Goal: Transaction & Acquisition: Purchase product/service

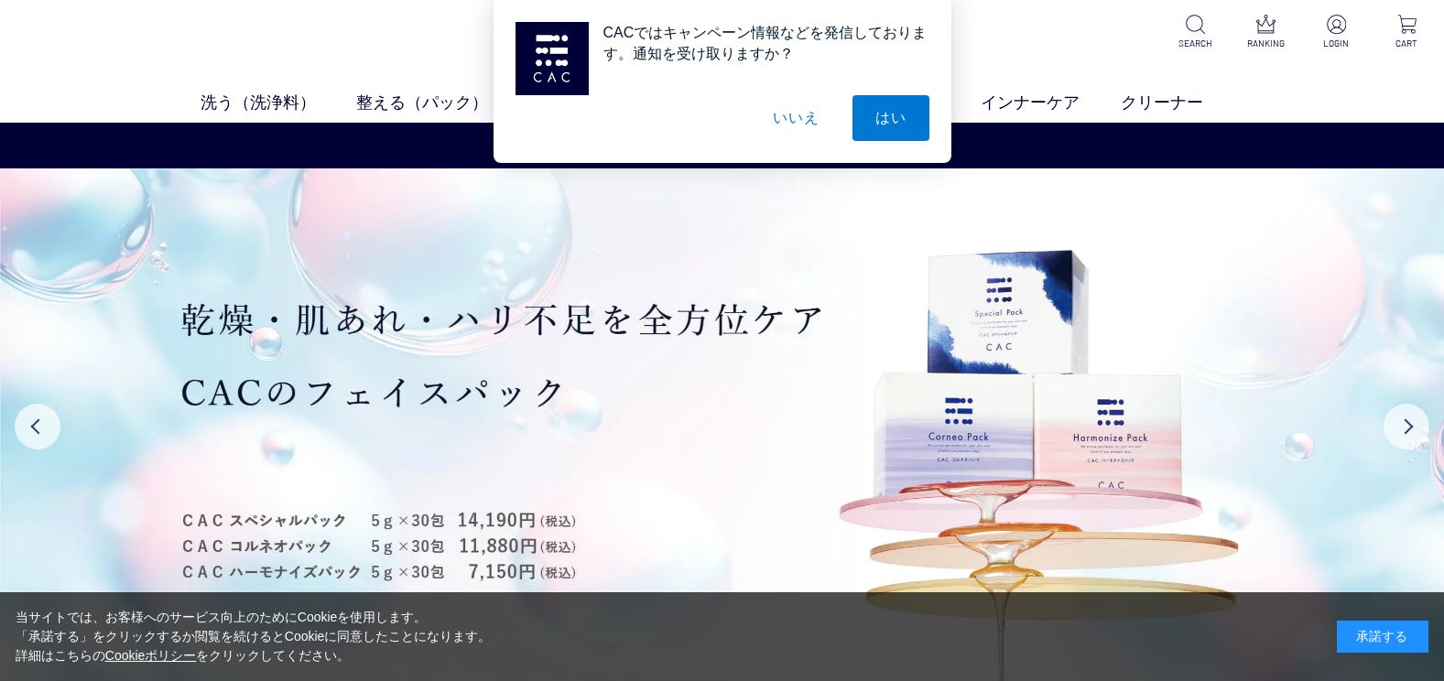
click at [789, 111] on button "いいえ" at bounding box center [796, 118] width 92 height 46
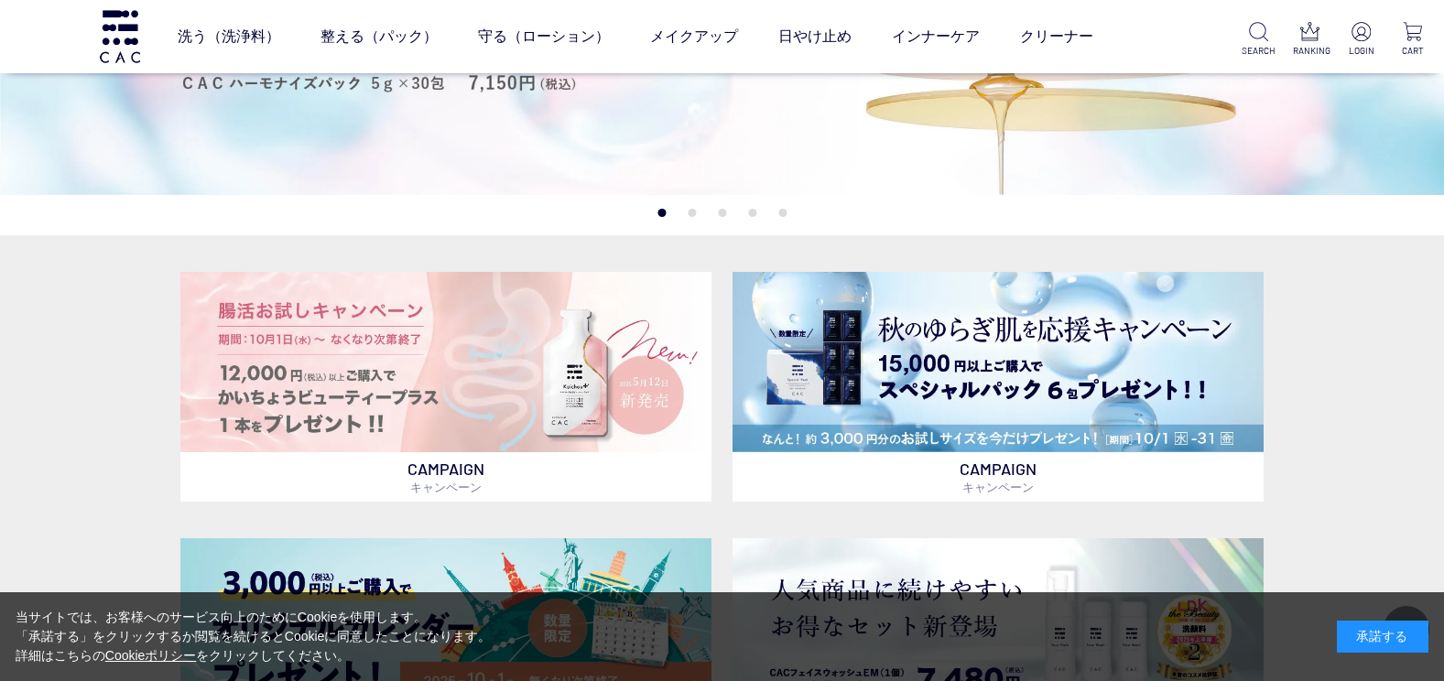
scroll to position [641, 0]
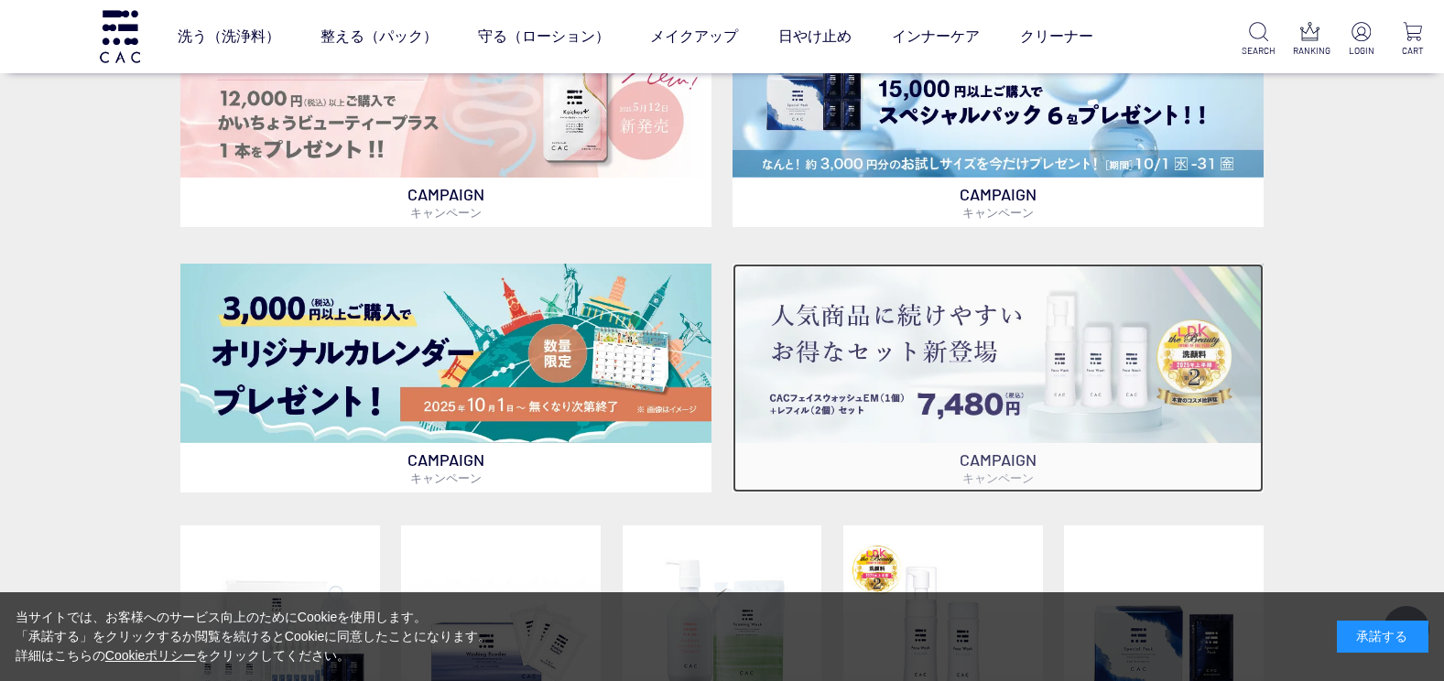
click at [892, 400] on img at bounding box center [998, 354] width 531 height 180
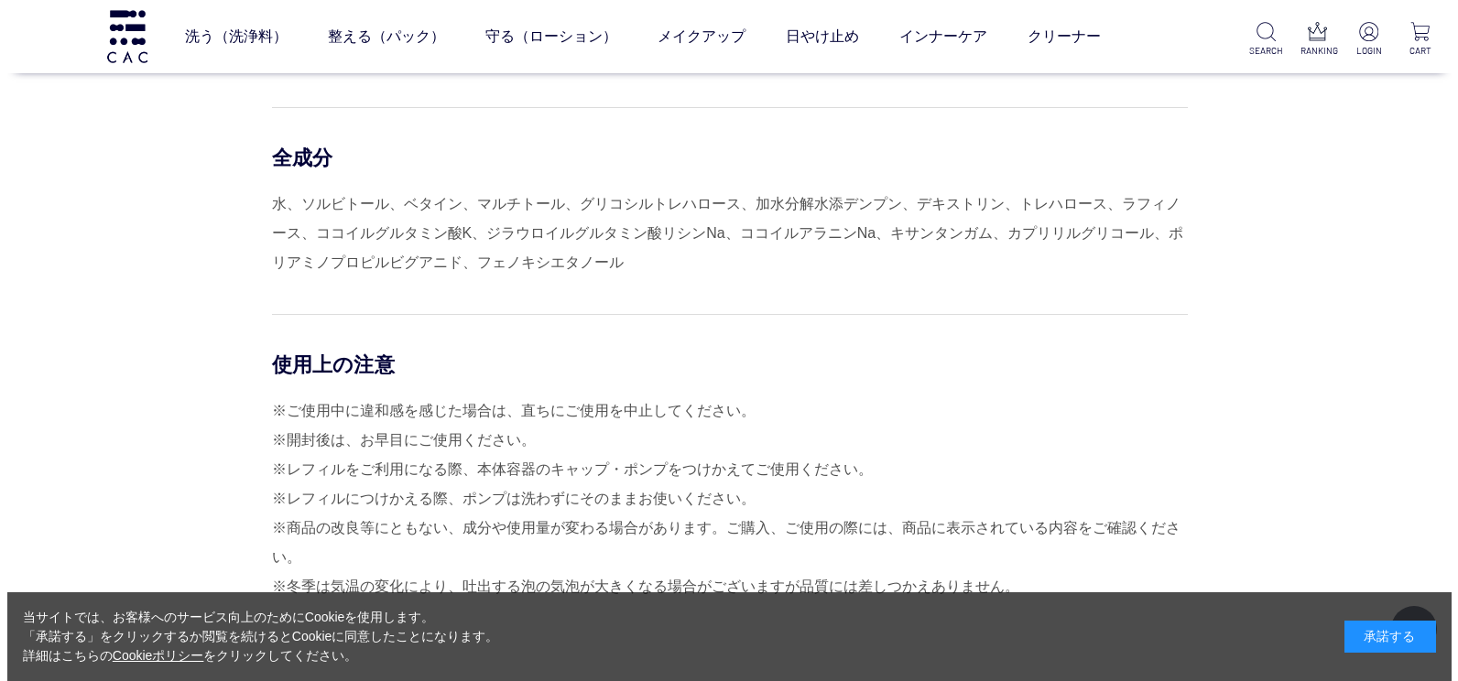
scroll to position [14742, 0]
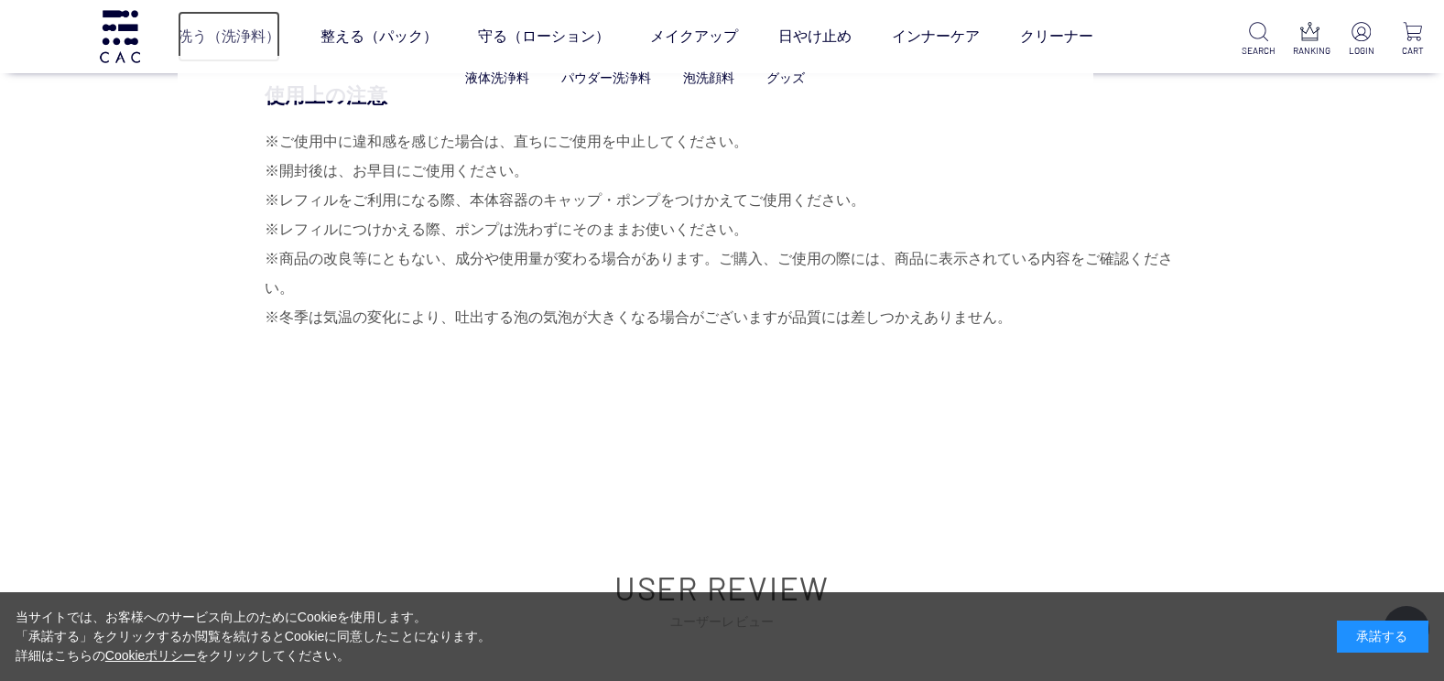
click at [247, 38] on link "洗う（洗浄料）" at bounding box center [229, 36] width 103 height 51
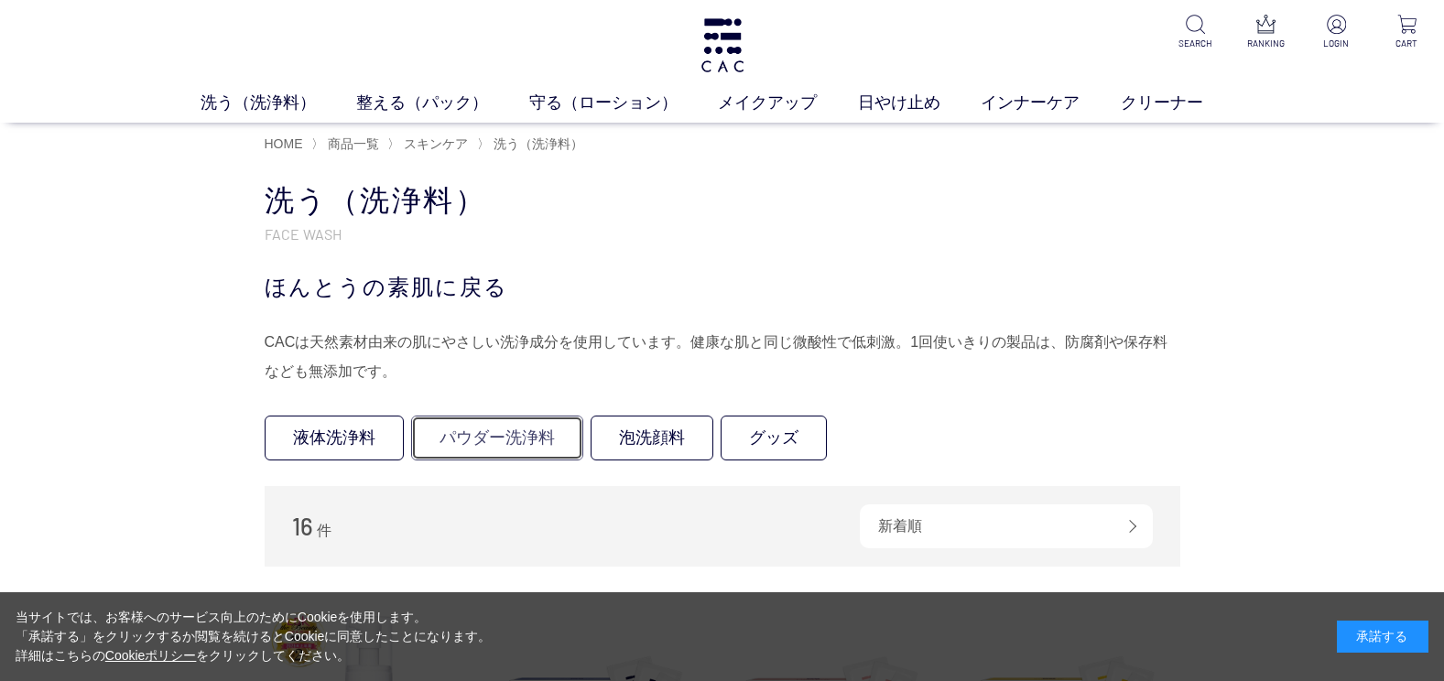
click at [494, 436] on link "パウダー洗浄料" at bounding box center [497, 438] width 172 height 45
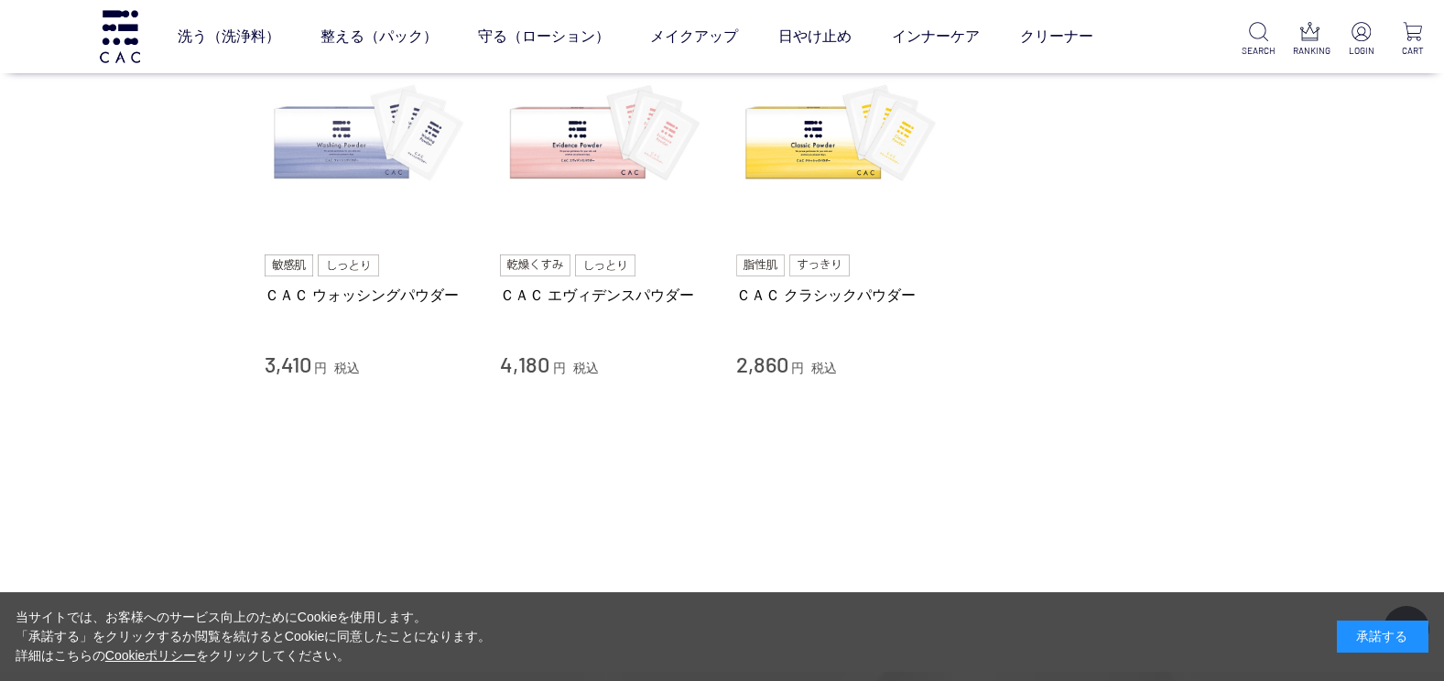
scroll to position [183, 0]
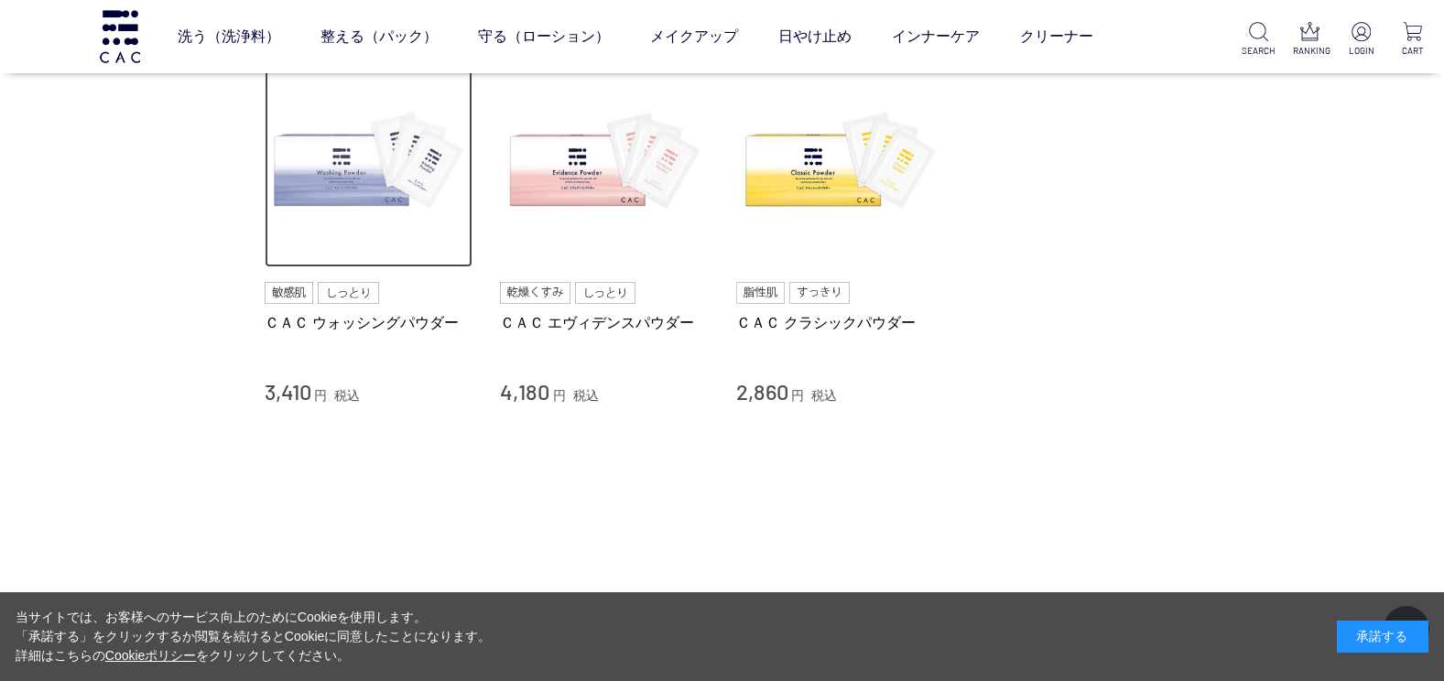
click at [357, 196] on img at bounding box center [369, 164] width 209 height 209
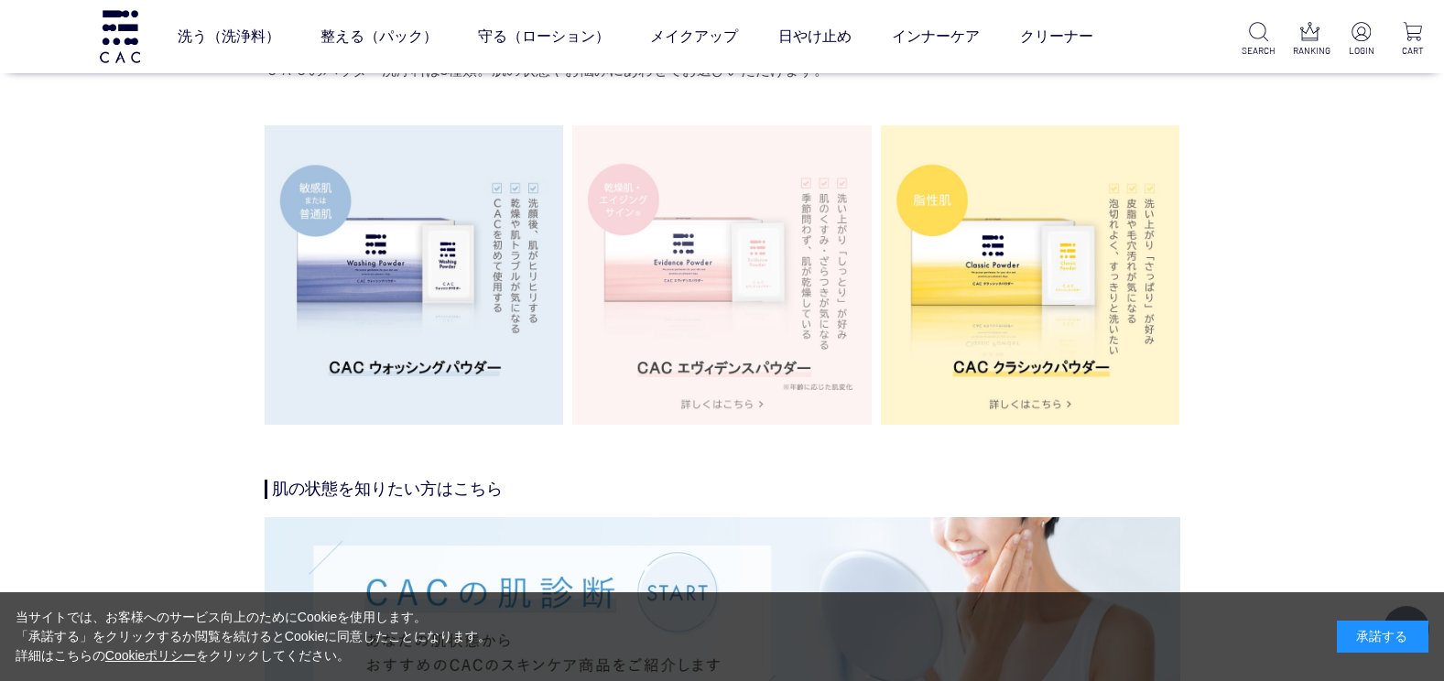
scroll to position [3296, 0]
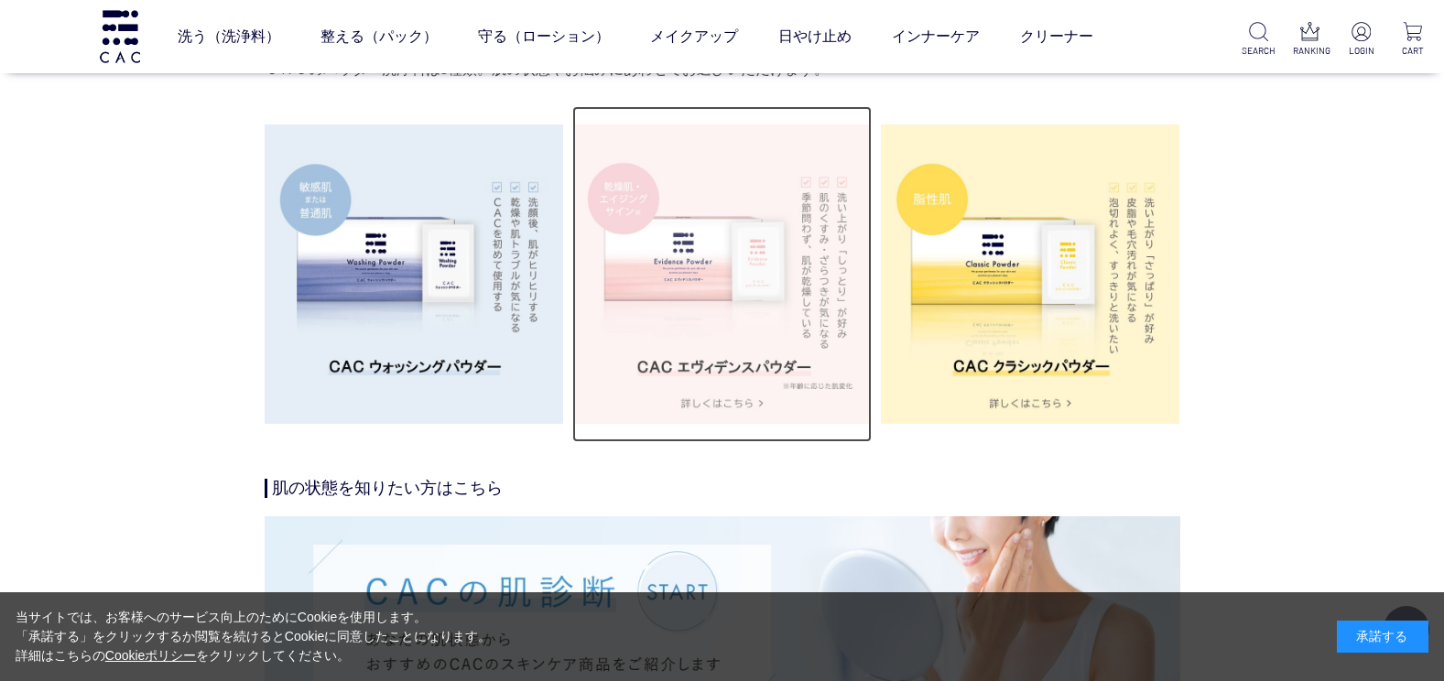
click at [734, 404] on img at bounding box center [721, 274] width 299 height 299
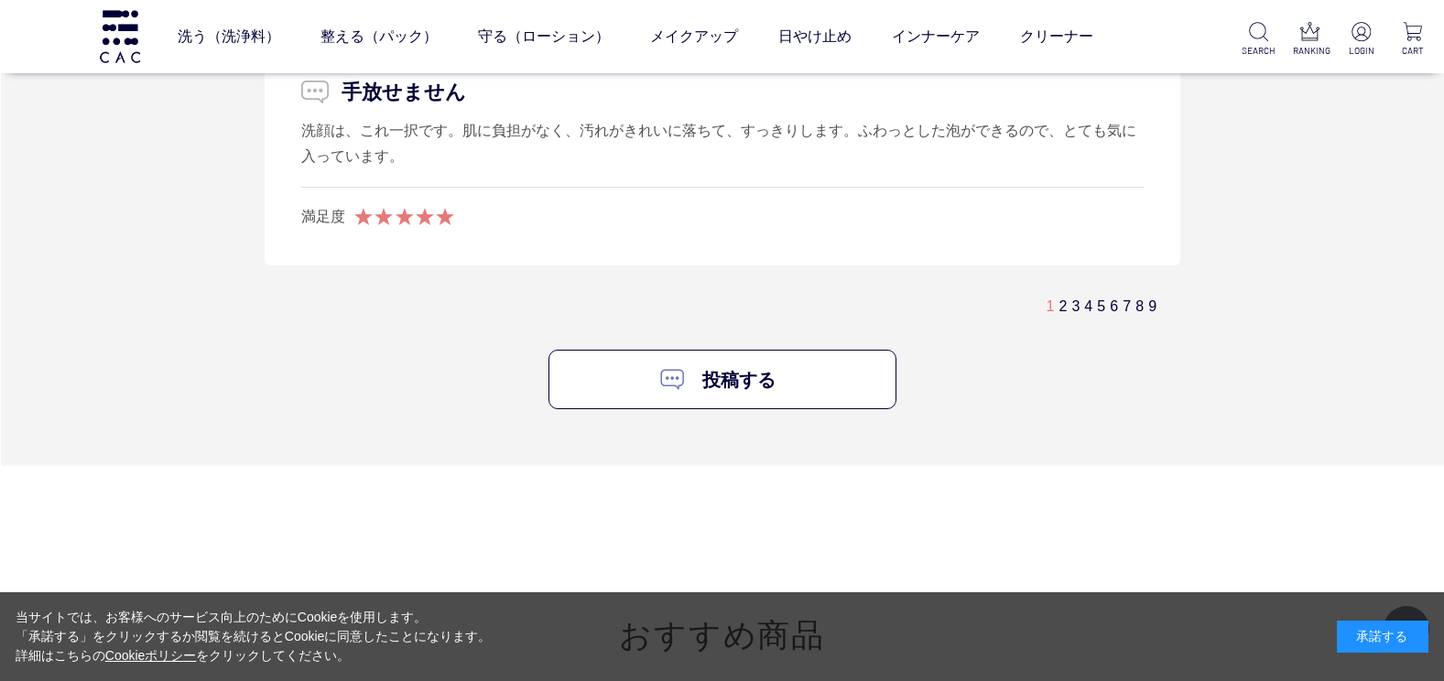
scroll to position [11171, 0]
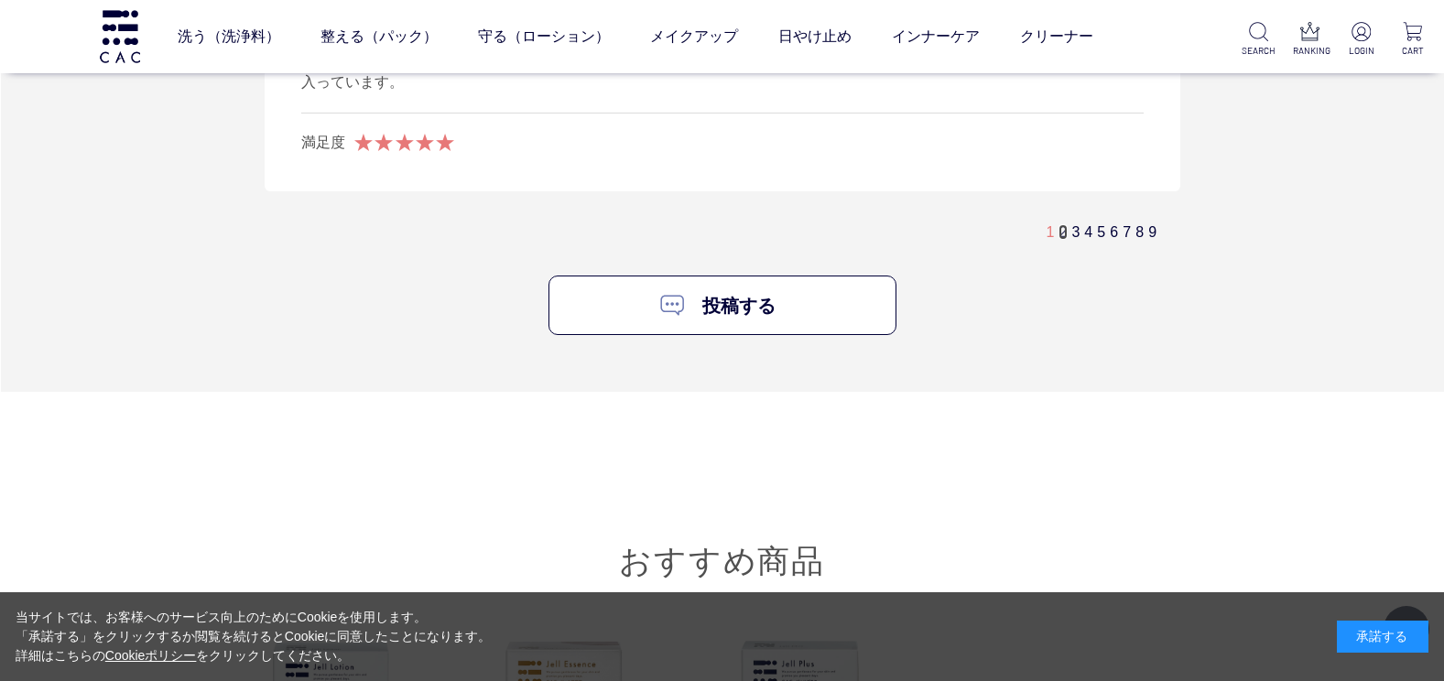
click at [1064, 224] on link "2" at bounding box center [1062, 232] width 8 height 16
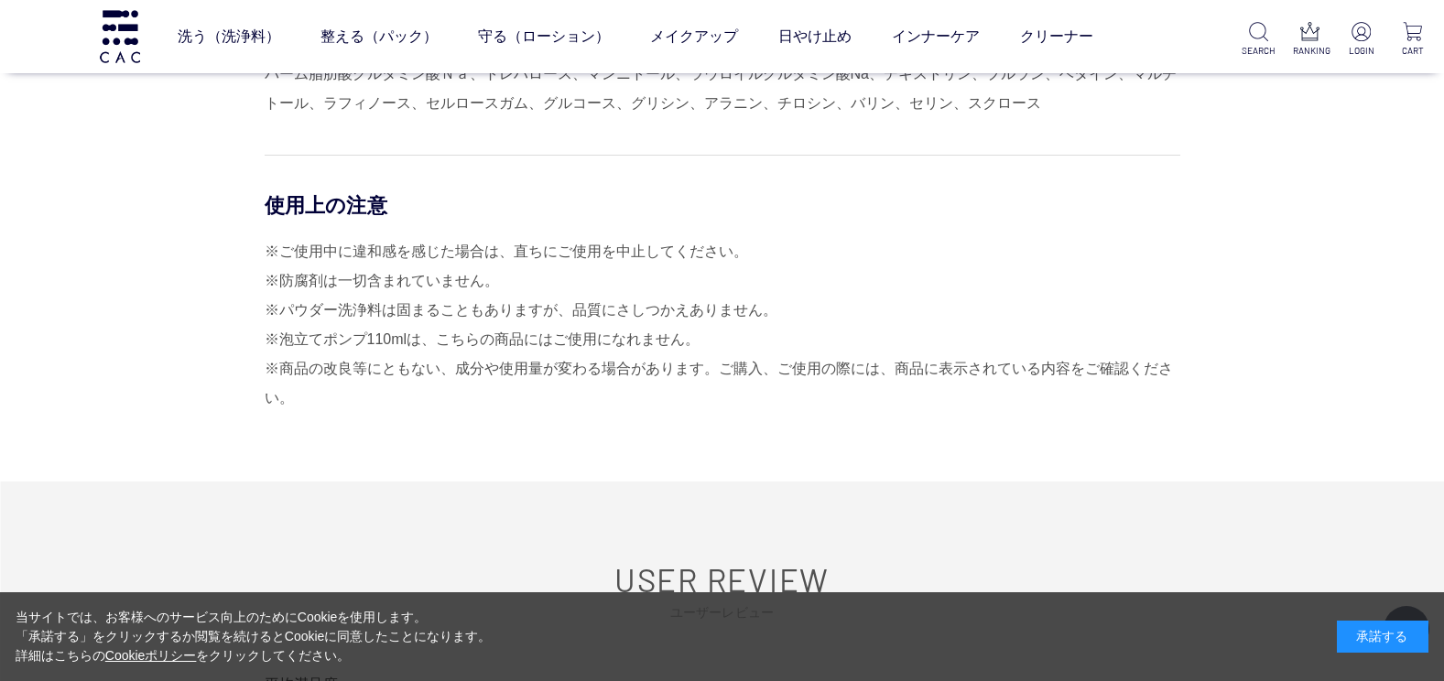
scroll to position [7660, 0]
